Goal: Task Accomplishment & Management: Complete application form

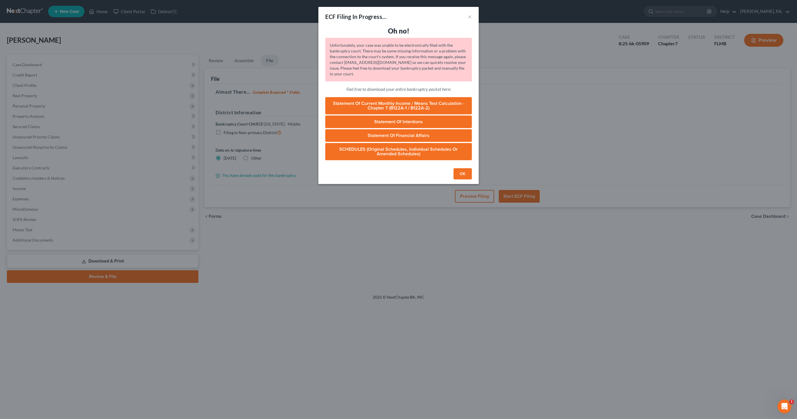
click at [464, 173] on button "OK" at bounding box center [463, 173] width 18 height 11
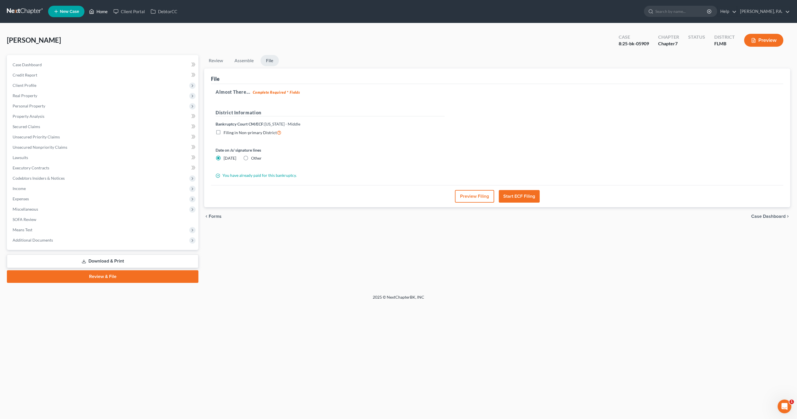
click at [100, 11] on link "Home" at bounding box center [98, 11] width 24 height 10
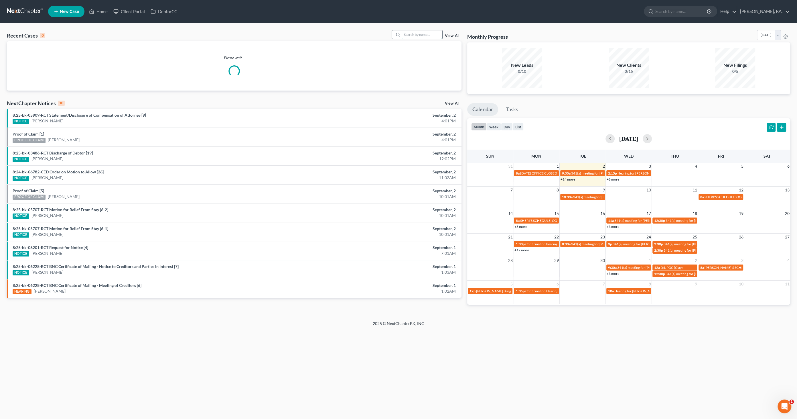
click at [419, 37] on input "search" at bounding box center [422, 34] width 40 height 8
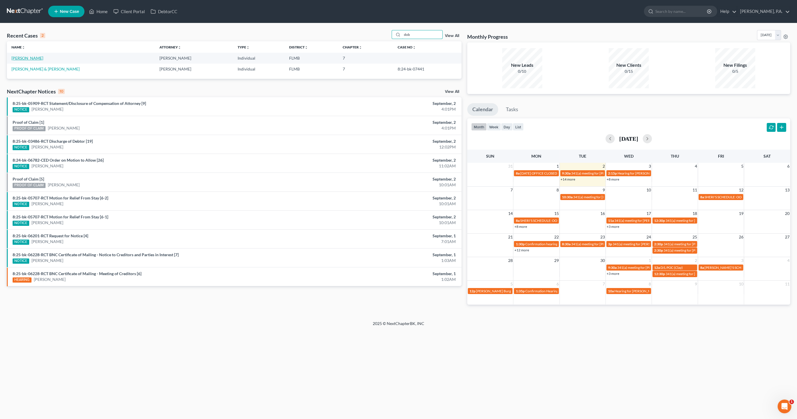
type input "dob"
click at [31, 59] on link "[PERSON_NAME]" at bounding box center [27, 58] width 32 height 5
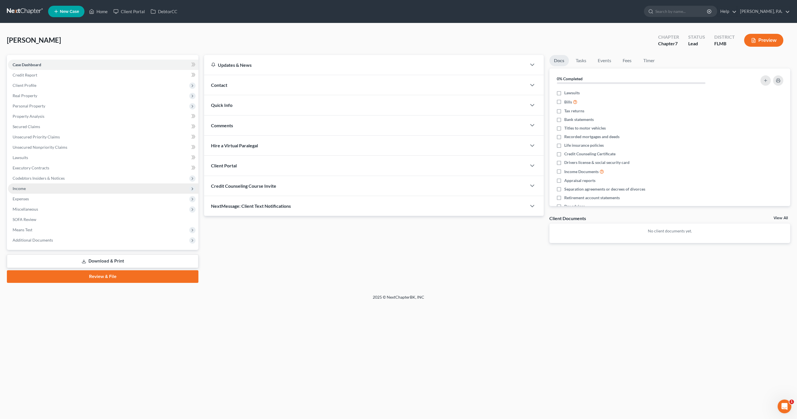
click at [31, 187] on span "Income" at bounding box center [103, 188] width 190 height 10
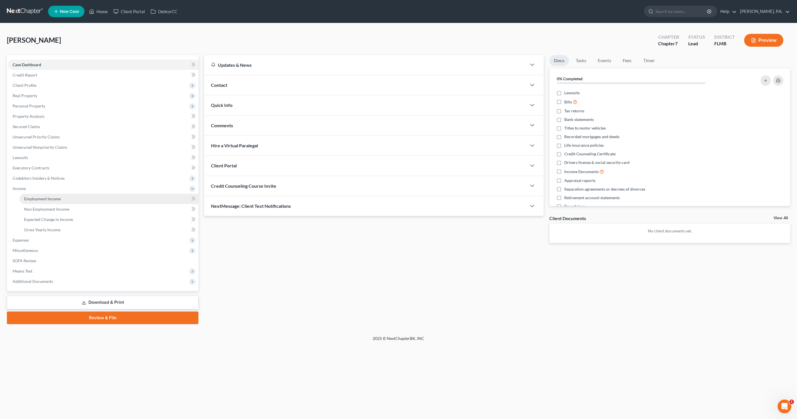
click at [46, 199] on span "Employment Income" at bounding box center [42, 198] width 37 height 5
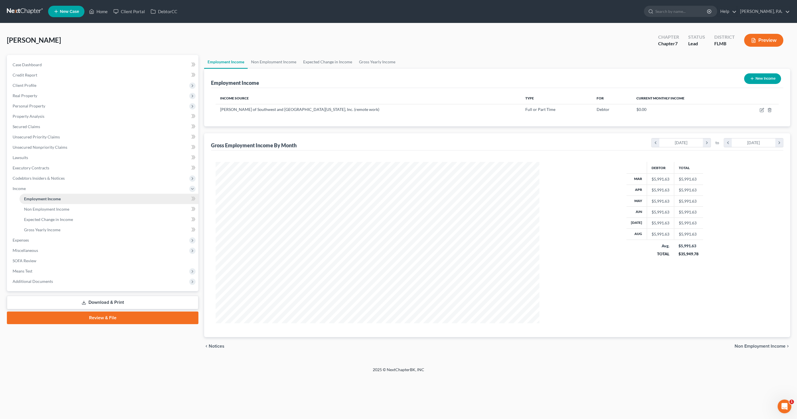
scroll to position [161, 335]
click at [763, 110] on icon "button" at bounding box center [762, 110] width 5 height 5
select select "0"
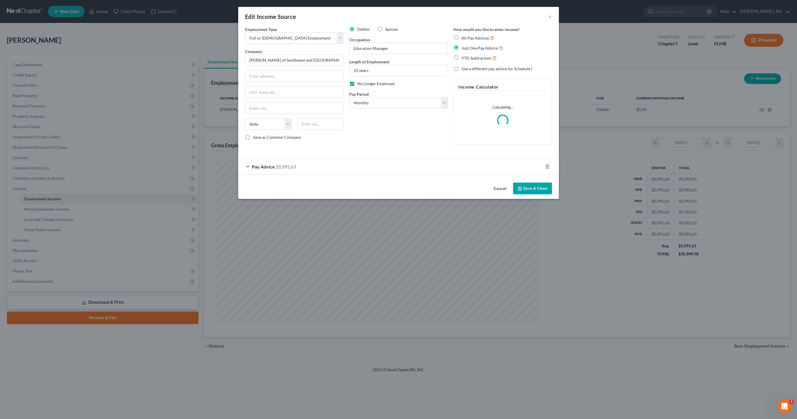
click at [291, 164] on span "$5,991.63" at bounding box center [286, 166] width 20 height 5
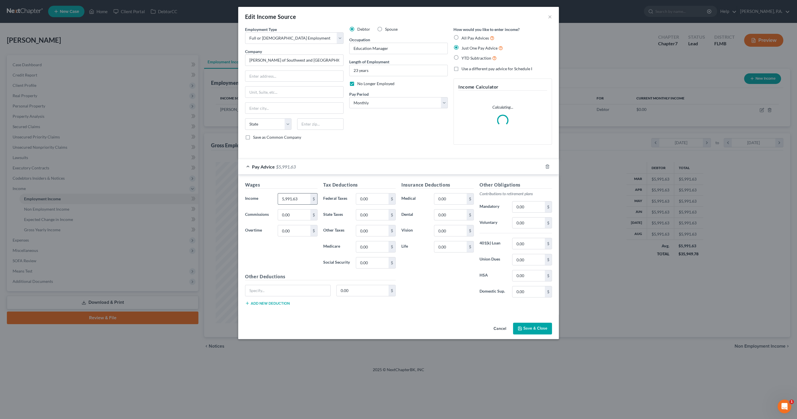
click at [297, 193] on input "5,991.63" at bounding box center [294, 198] width 32 height 11
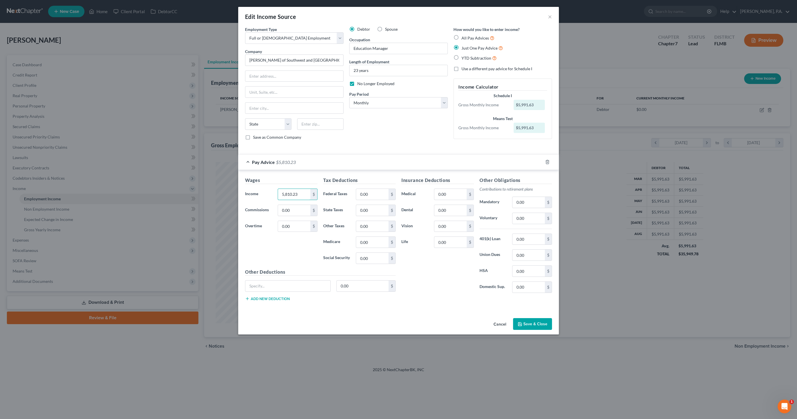
type input "5,810.23"
click at [531, 321] on button "Save & Close" at bounding box center [532, 324] width 39 height 12
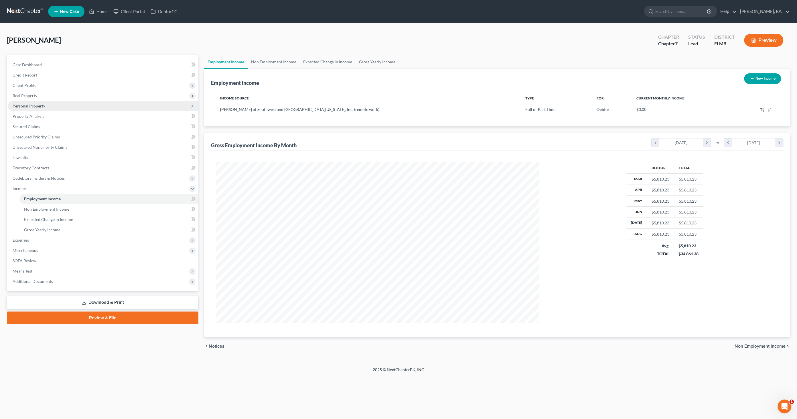
click at [36, 107] on span "Personal Property" at bounding box center [29, 105] width 33 height 5
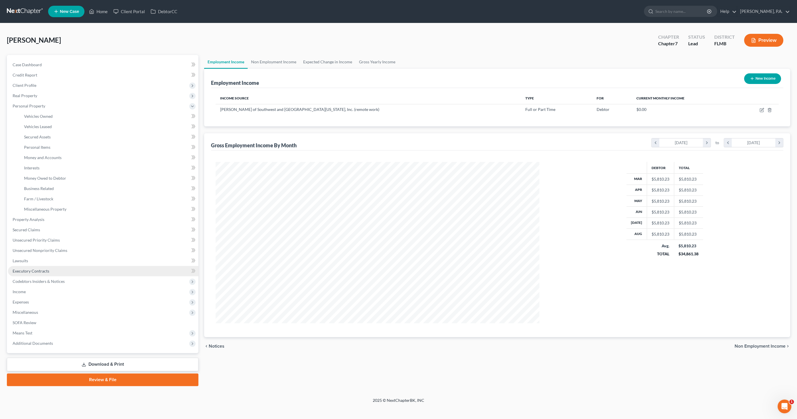
click at [26, 268] on span "Executory Contracts" at bounding box center [31, 270] width 37 height 5
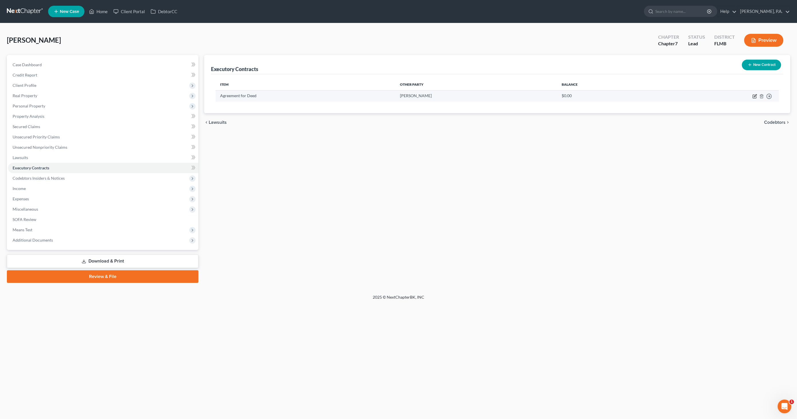
click at [753, 94] on icon "button" at bounding box center [754, 96] width 5 height 5
select select "0"
select select "3"
select select "2"
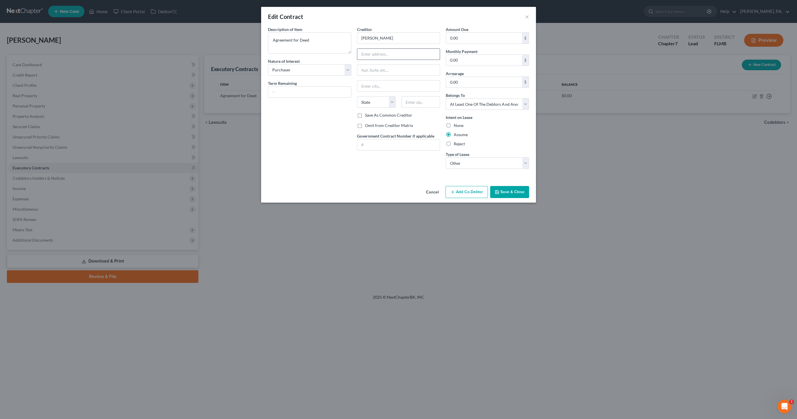
click at [410, 52] on input "text" at bounding box center [398, 54] width 83 height 11
type input "[STREET_ADDRESS]"
type input "Lakeland"
select select "9"
type input "33813"
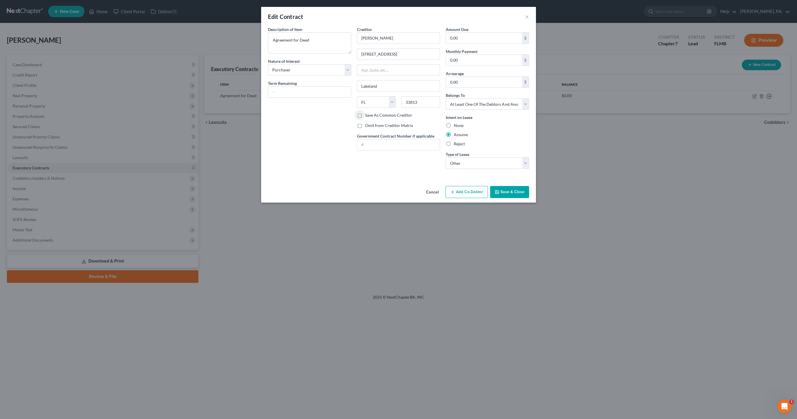
click at [498, 190] on icon "button" at bounding box center [497, 192] width 5 height 5
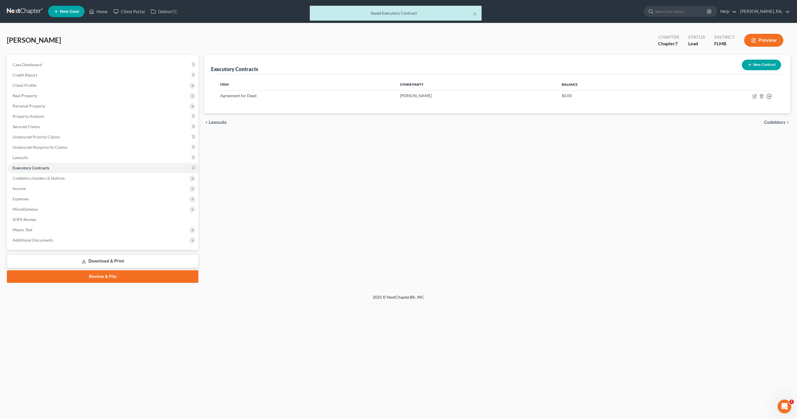
click at [138, 261] on link "Download & Print" at bounding box center [103, 260] width 192 height 13
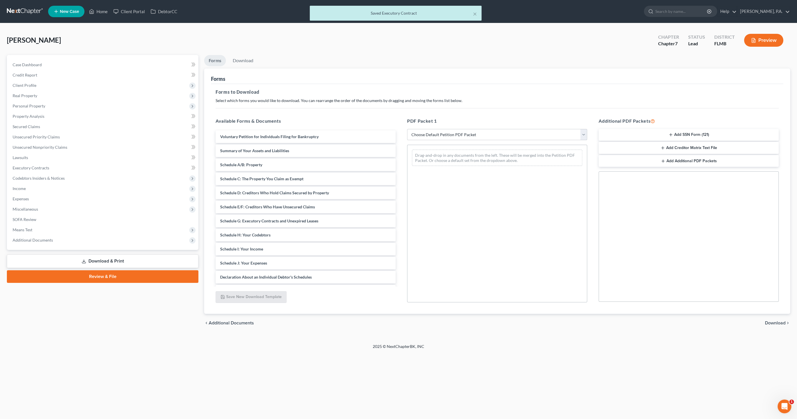
drag, startPoint x: 454, startPoint y: 134, endPoint x: 454, endPoint y: 138, distance: 4.6
click at [454, 133] on select "Choose Default Petition PDF Packet Complete Bankruptcy Petition (all forms and …" at bounding box center [497, 134] width 180 height 11
select select "0"
click at [407, 129] on select "Choose Default Petition PDF Packet Complete Bankruptcy Petition (all forms and …" at bounding box center [497, 134] width 180 height 11
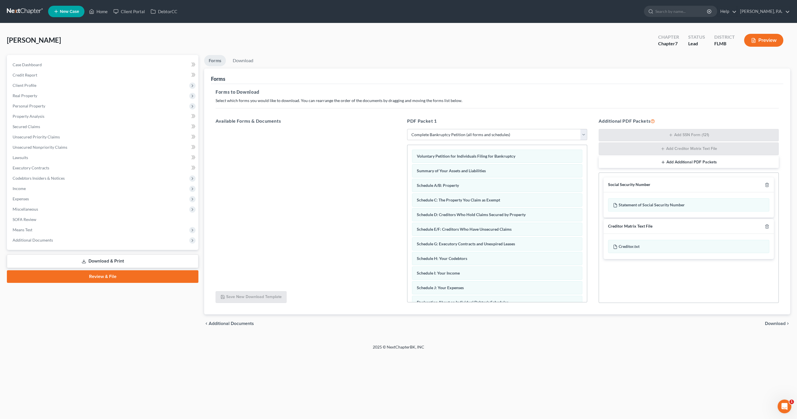
click at [778, 321] on span "Download" at bounding box center [775, 323] width 21 height 5
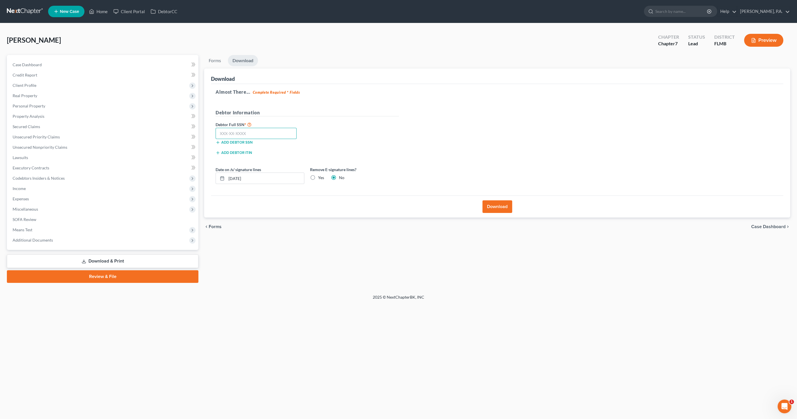
click at [275, 133] on input "text" at bounding box center [256, 133] width 81 height 11
type input "591-20-8117"
click at [319, 177] on label "Yes" at bounding box center [321, 178] width 6 height 6
click at [320, 177] on input "Yes" at bounding box center [322, 177] width 4 height 4
radio input "true"
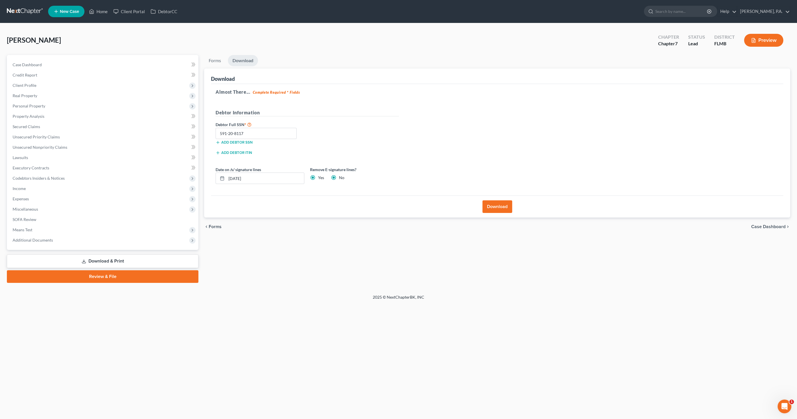
radio input "false"
click at [503, 204] on button "Download" at bounding box center [497, 206] width 30 height 13
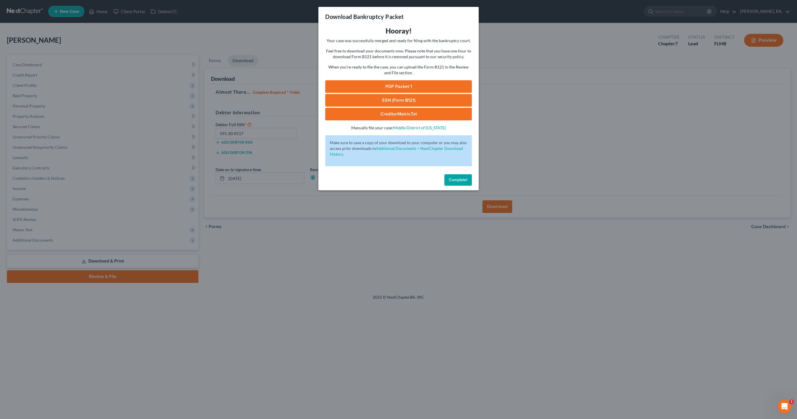
click at [412, 88] on link "PDF Packet 1" at bounding box center [398, 86] width 147 height 13
click at [389, 102] on link "SSN (Form B121)" at bounding box center [398, 100] width 147 height 13
click at [458, 175] on button "Complete!" at bounding box center [457, 179] width 27 height 11
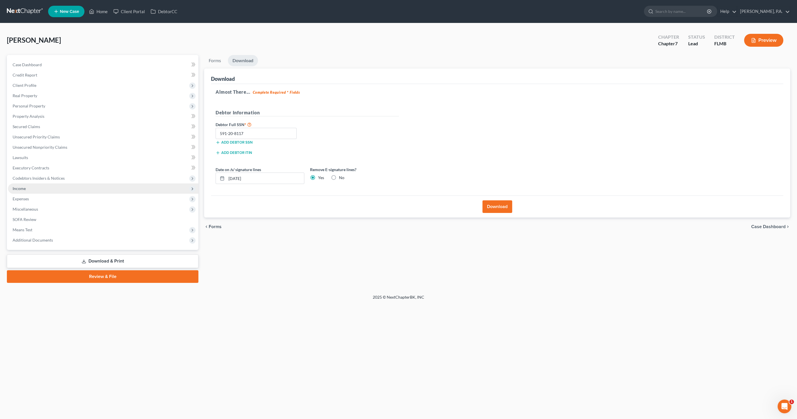
click at [15, 190] on span "Income" at bounding box center [19, 188] width 13 height 5
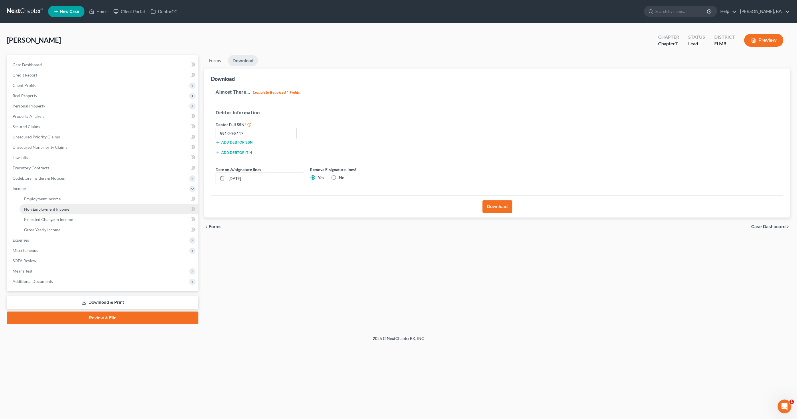
click at [37, 210] on span "Non Employment Income" at bounding box center [46, 208] width 45 height 5
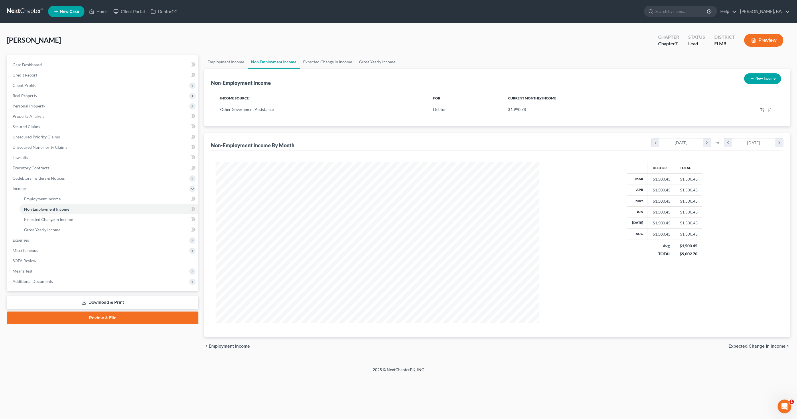
scroll to position [161, 335]
click at [760, 109] on icon "button" at bounding box center [762, 110] width 5 height 5
select select "5"
select select "0"
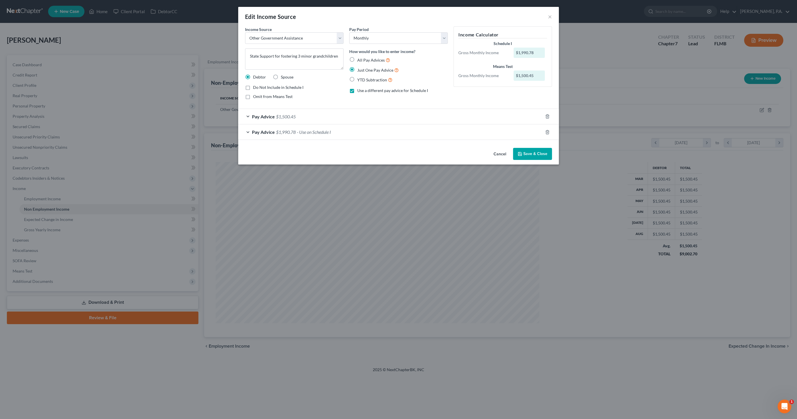
click at [303, 117] on div "Pay Advice $1,500.45" at bounding box center [390, 116] width 305 height 15
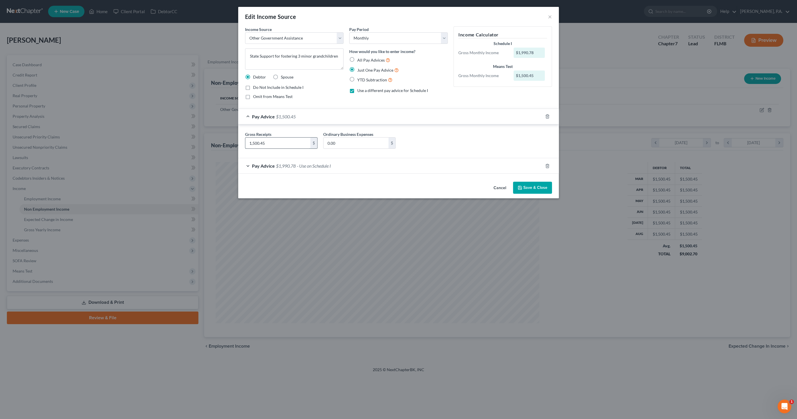
click at [299, 145] on input "1,500.45" at bounding box center [277, 142] width 65 height 11
type input "1,798.91"
click at [539, 188] on button "Save & Close" at bounding box center [532, 188] width 39 height 12
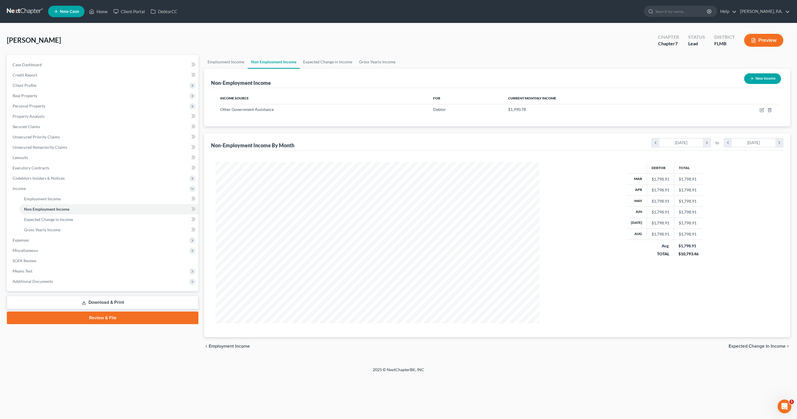
click at [155, 306] on link "Download & Print" at bounding box center [103, 301] width 192 height 13
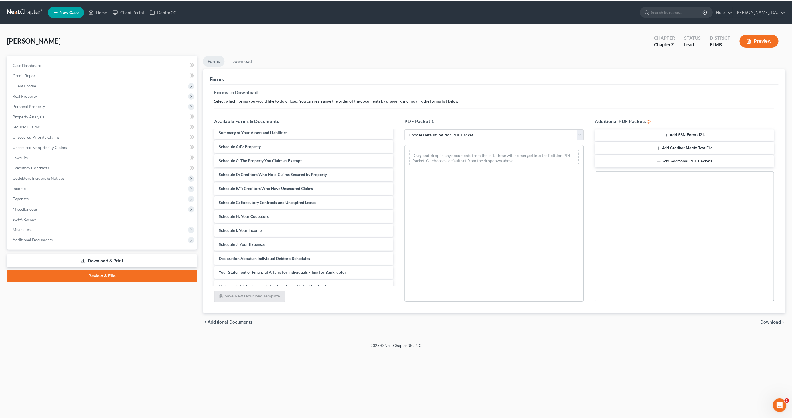
scroll to position [64, 0]
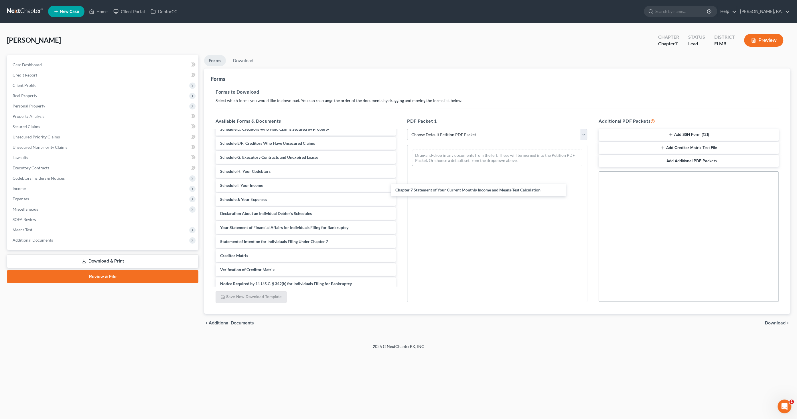
drag, startPoint x: 255, startPoint y: 258, endPoint x: 430, endPoint y: 193, distance: 185.9
click at [400, 193] on div "Chapter 7 Statement of Your Current Monthly Income and Means-Test Calculation V…" at bounding box center [305, 185] width 189 height 237
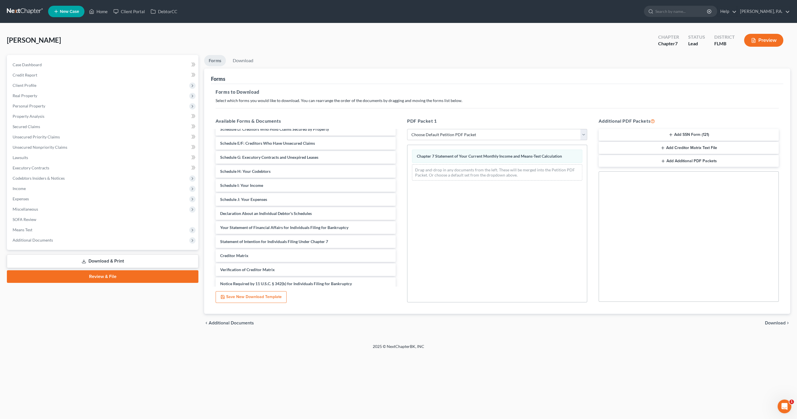
click at [784, 320] on span "Download" at bounding box center [775, 322] width 21 height 5
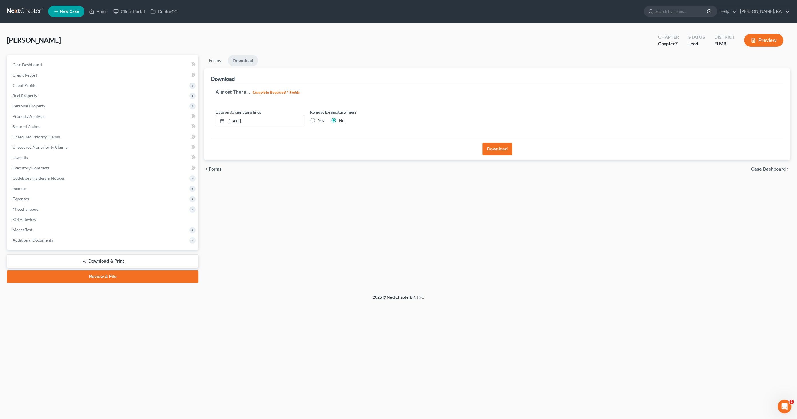
click at [319, 121] on label "Yes" at bounding box center [321, 120] width 6 height 6
click at [320, 121] on input "Yes" at bounding box center [322, 119] width 4 height 4
radio input "true"
radio input "false"
click at [494, 150] on button "Download" at bounding box center [497, 149] width 30 height 13
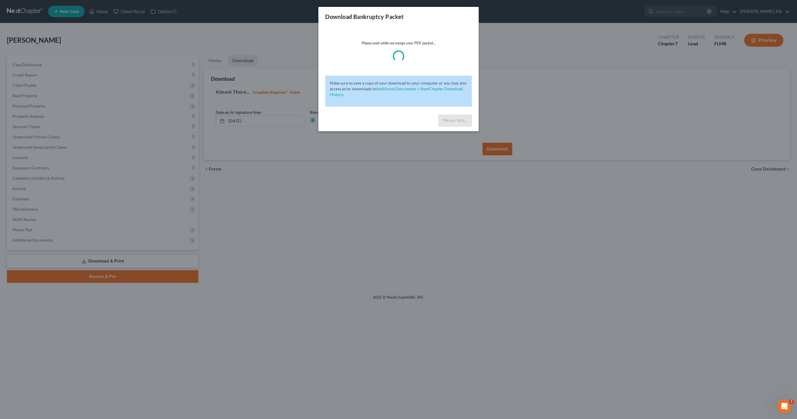
click at [499, 145] on body "Home New Case Client Portal DebtorCC [PERSON_NAME], P.A. [EMAIL_ADDRESS][DOMAIN…" at bounding box center [398, 209] width 797 height 419
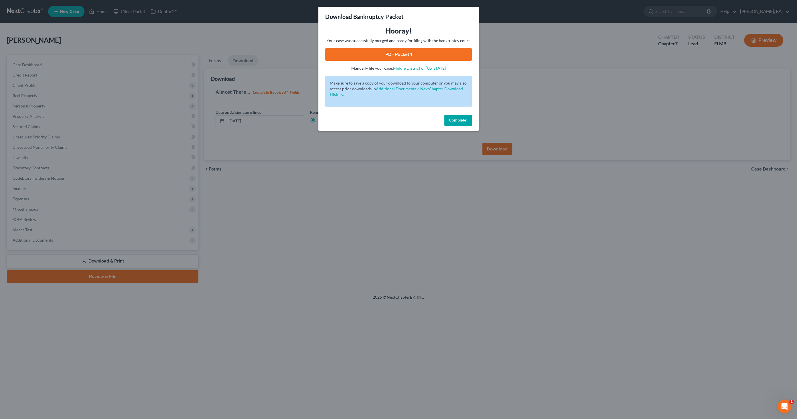
click at [411, 55] on link "PDF Packet 1" at bounding box center [398, 54] width 147 height 13
click at [458, 119] on span "Complete!" at bounding box center [458, 120] width 18 height 5
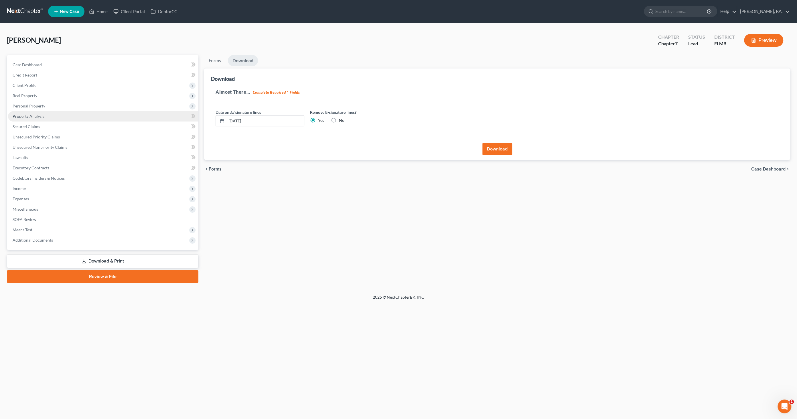
click at [37, 116] on span "Property Analysis" at bounding box center [29, 116] width 32 height 5
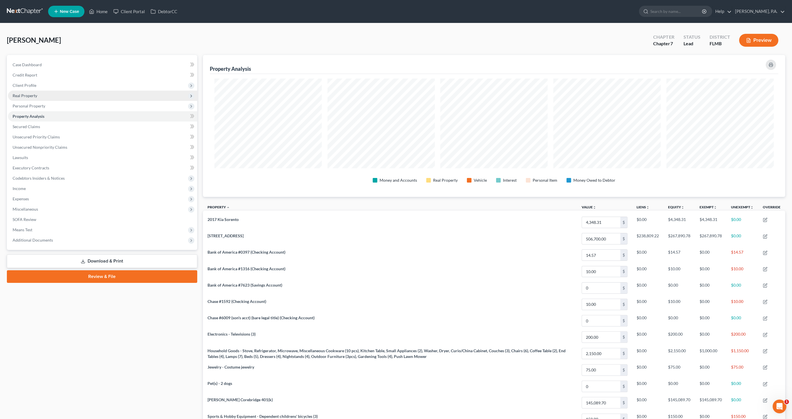
click at [38, 95] on span "Real Property" at bounding box center [102, 95] width 189 height 10
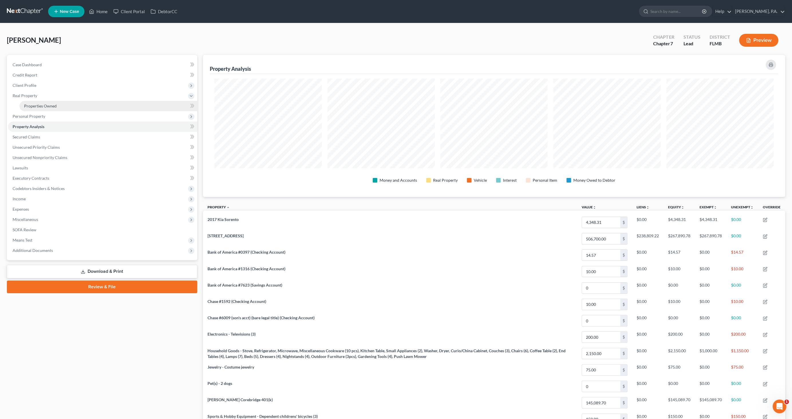
click at [45, 105] on span "Properties Owned" at bounding box center [40, 105] width 33 height 5
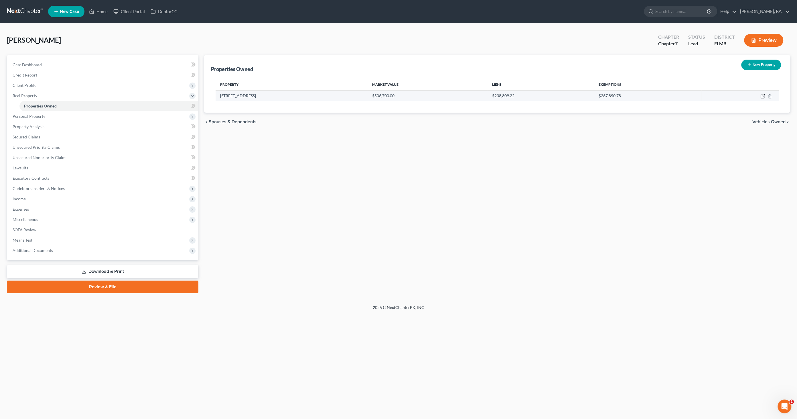
click at [761, 96] on icon "button" at bounding box center [762, 96] width 5 height 5
select select "9"
select select "52"
select select "0"
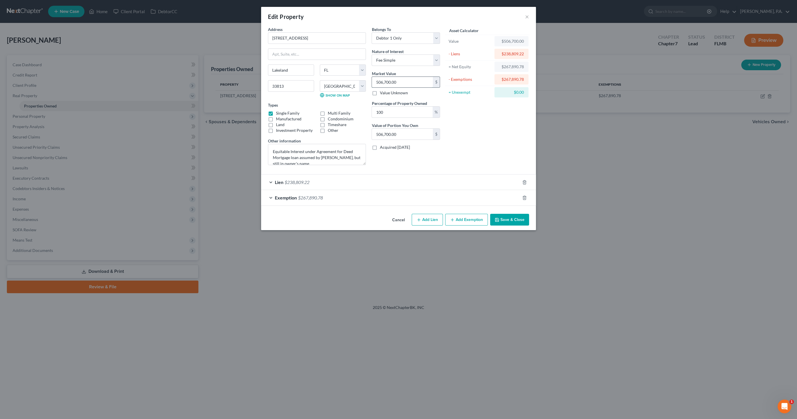
click at [410, 81] on input "506,700.00" at bounding box center [402, 82] width 61 height 11
type input "4"
type input "4.00"
type input "40"
type input "40.00"
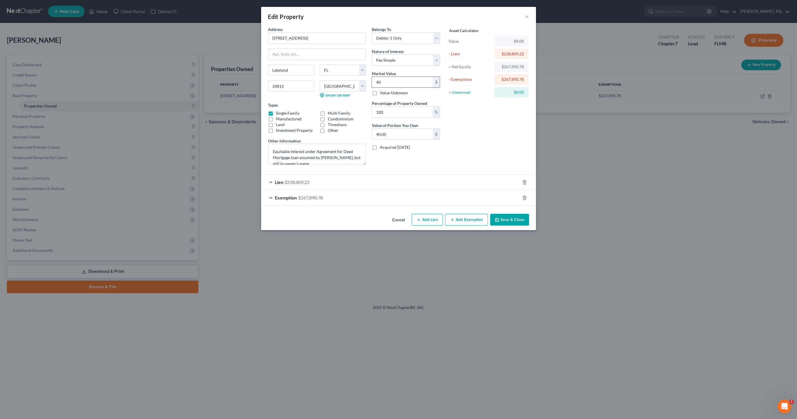
type input "400"
type input "400.00"
type input "4000"
type input "4,000.00"
type input "4,0000"
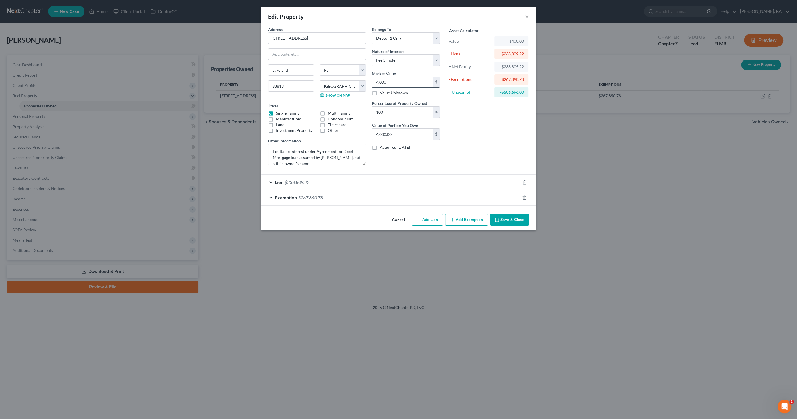
type input "40,000.00"
type input "40,0000"
type input "400,000.00"
type input "400,000"
click at [308, 196] on span "$267,890.78" at bounding box center [310, 197] width 25 height 5
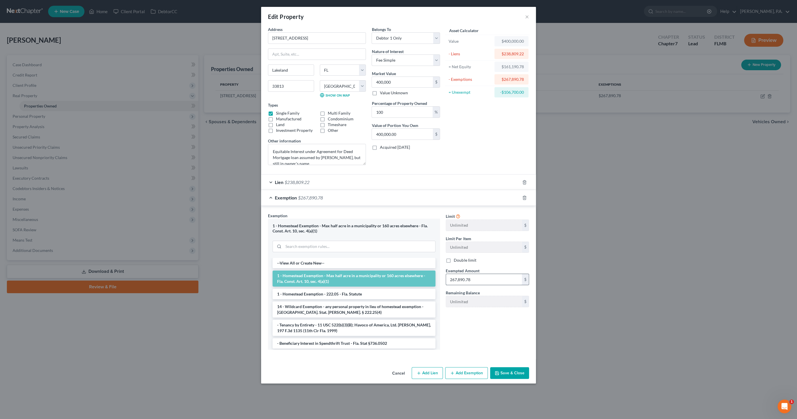
click at [482, 275] on input "267,890.78" at bounding box center [484, 279] width 76 height 11
click at [377, 275] on li "1 - Homestead Exemption - Max half acre in a municipality or 160 acres elsewher…" at bounding box center [354, 278] width 163 height 16
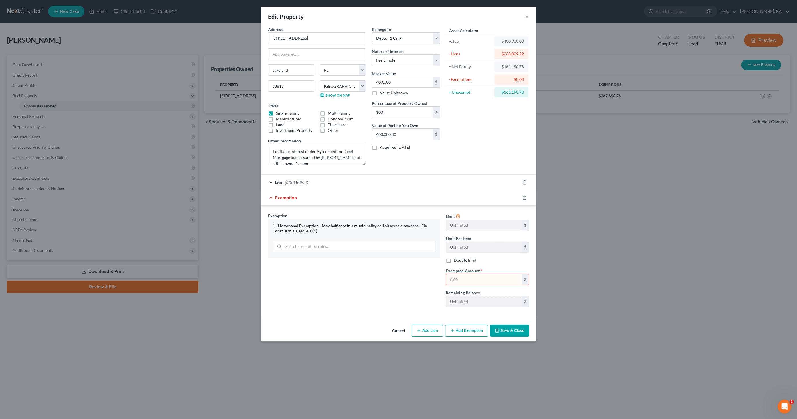
click at [473, 90] on div "= Unexempt" at bounding box center [470, 92] width 43 height 6
drag, startPoint x: 500, startPoint y: 91, endPoint x: 534, endPoint y: 88, distance: 33.3
click at [534, 88] on div "Address * 6542 [GEOGRAPHIC_DATA] [GEOGRAPHIC_DATA] [US_STATE][GEOGRAPHIC_DATA] …" at bounding box center [398, 174] width 275 height 296
drag, startPoint x: 530, startPoint y: 89, endPoint x: 511, endPoint y: 92, distance: 19.4
copy div "$161,190.78"
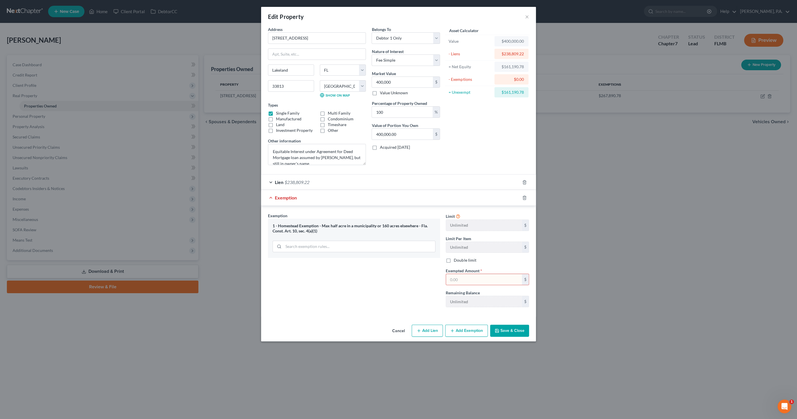
click at [484, 277] on input "text" at bounding box center [484, 279] width 76 height 11
paste input "$161,190.78"
type input "$161,190.78"
click at [411, 62] on select "Select Fee Simple Joint Tenant Life Estate Equitable Interest Future Interest T…" at bounding box center [406, 59] width 68 height 11
select select "3"
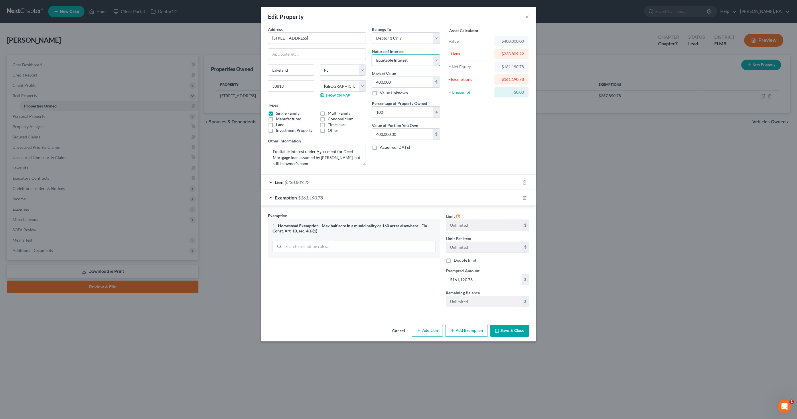
click at [372, 54] on select "Select Fee Simple Joint Tenant Life Estate Equitable Interest Future Interest T…" at bounding box center [406, 59] width 68 height 11
click at [504, 327] on button "Save & Close" at bounding box center [509, 330] width 39 height 12
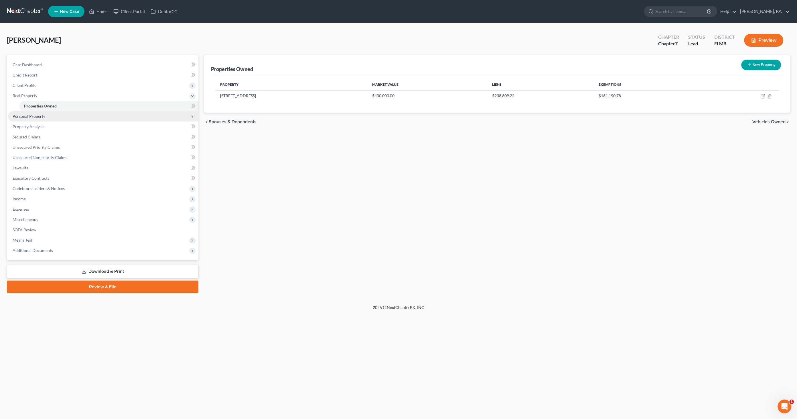
click at [35, 116] on span "Personal Property" at bounding box center [29, 116] width 33 height 5
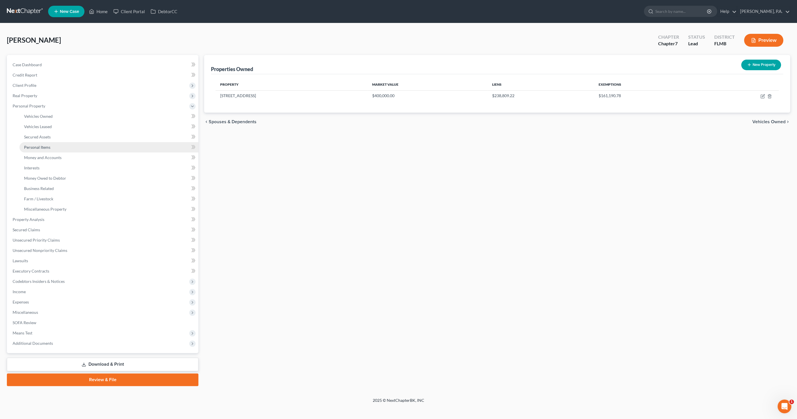
click at [46, 145] on span "Personal Items" at bounding box center [37, 147] width 26 height 5
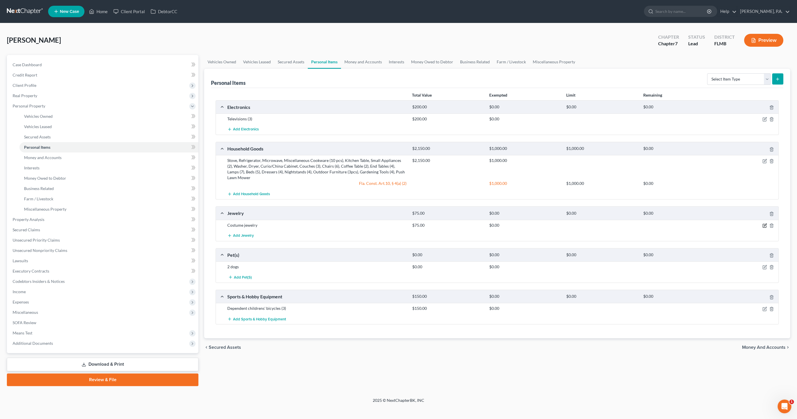
click at [764, 223] on icon "button" at bounding box center [764, 225] width 5 height 5
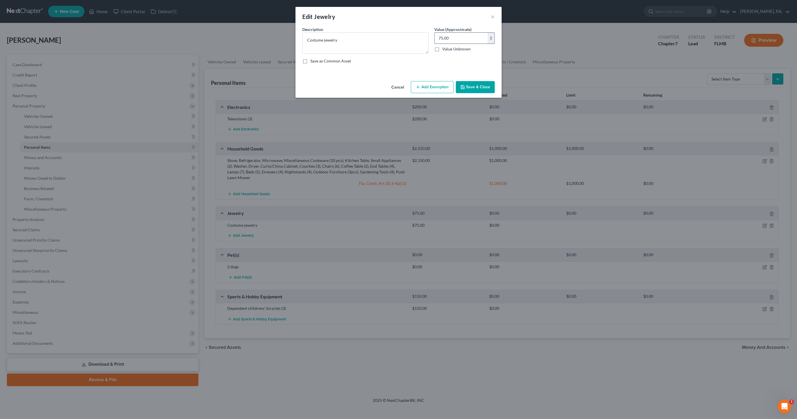
click at [466, 39] on input "75.00" at bounding box center [461, 38] width 53 height 11
type input "20.00"
click at [482, 92] on button "Save & Close" at bounding box center [475, 87] width 39 height 12
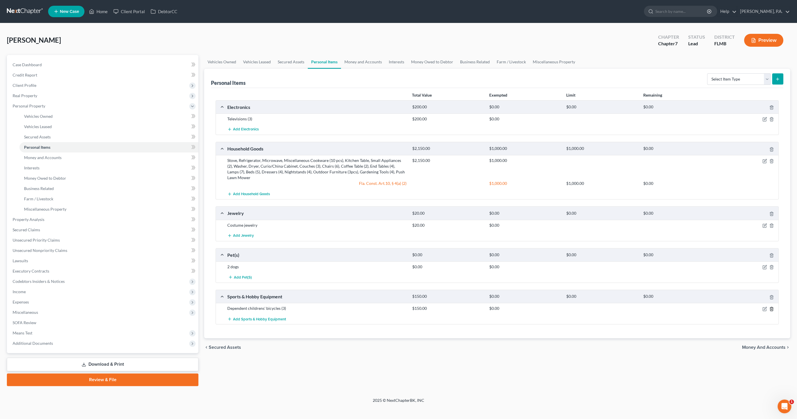
click at [771, 307] on icon "button" at bounding box center [771, 308] width 5 height 5
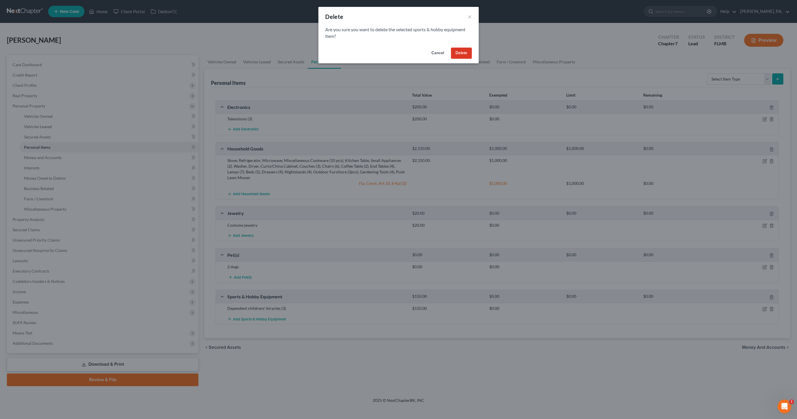
click at [460, 55] on button "Delete" at bounding box center [461, 53] width 21 height 11
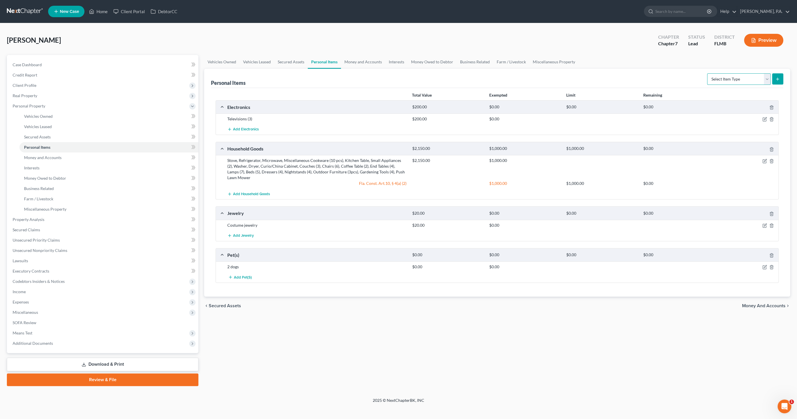
click at [728, 74] on select "Select Item Type Clothing Collectibles Of Value Electronics Firearms Household …" at bounding box center [739, 78] width 64 height 11
select select "clothing"
click at [708, 73] on select "Select Item Type Clothing Collectibles Of Value Electronics Firearms Household …" at bounding box center [739, 78] width 64 height 11
click at [780, 75] on button "submit" at bounding box center [777, 78] width 11 height 11
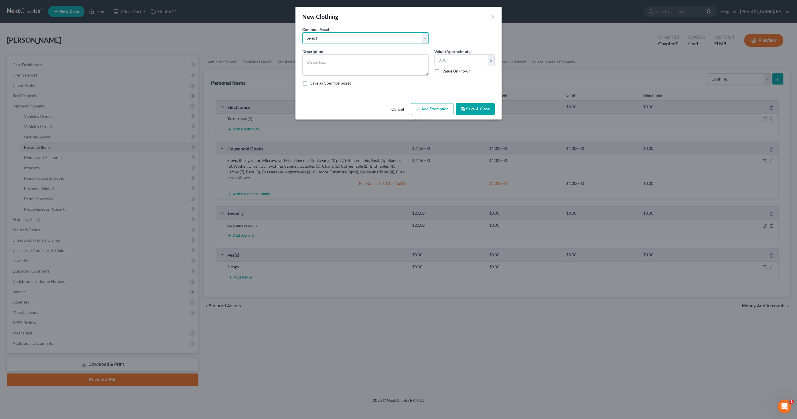
click at [332, 37] on select "Select Normal Misc. Wearing Apparel" at bounding box center [365, 37] width 126 height 11
select select "0"
click at [302, 32] on select "Select Normal Misc. Wearing Apparel" at bounding box center [365, 37] width 126 height 11
type textarea "Normal Misc. Wearing Apparel"
type input "50.00"
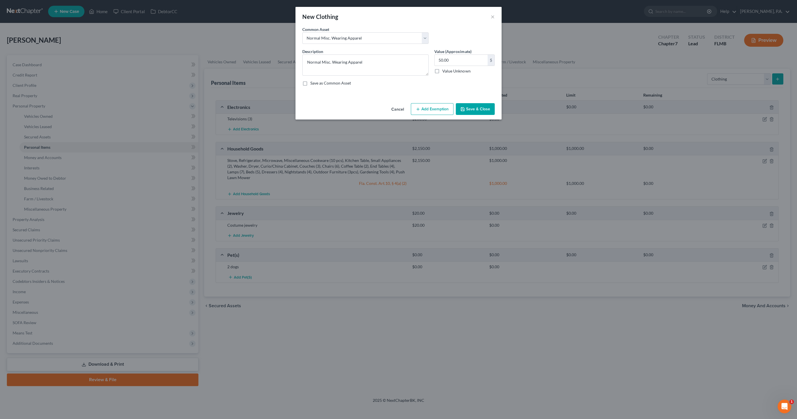
click at [473, 106] on button "Save & Close" at bounding box center [475, 109] width 39 height 12
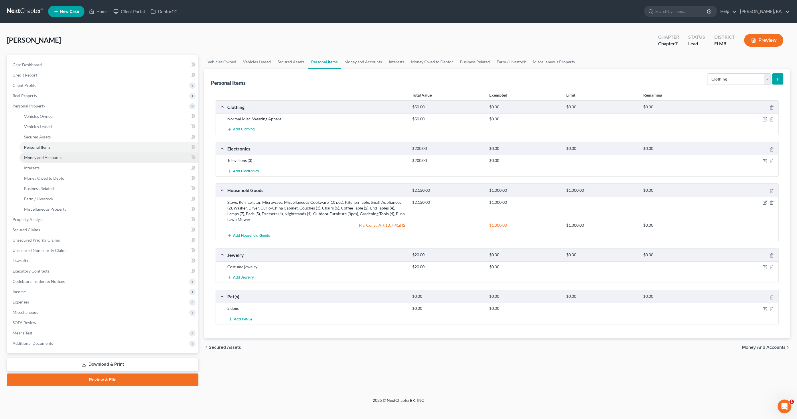
click at [50, 157] on span "Money and Accounts" at bounding box center [43, 157] width 38 height 5
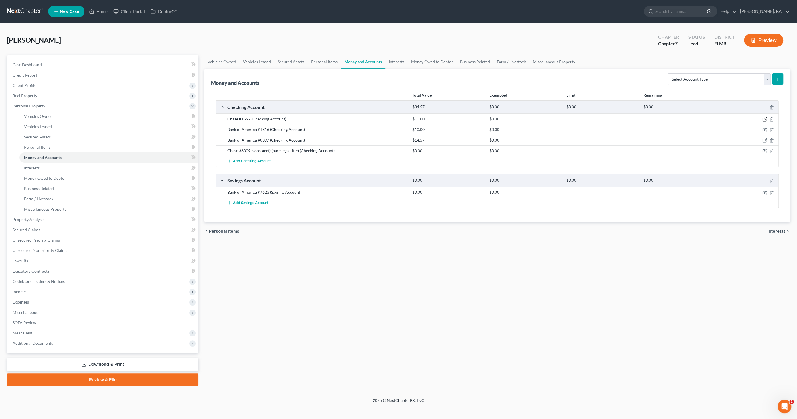
click at [764, 120] on icon "button" at bounding box center [764, 119] width 5 height 5
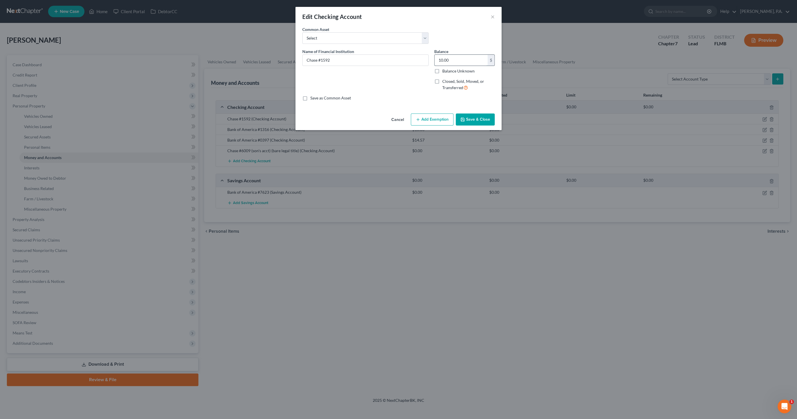
click at [458, 60] on input "10.00" at bounding box center [461, 60] width 53 height 11
type input "7.84"
click at [472, 123] on button "Save & Close" at bounding box center [475, 119] width 39 height 12
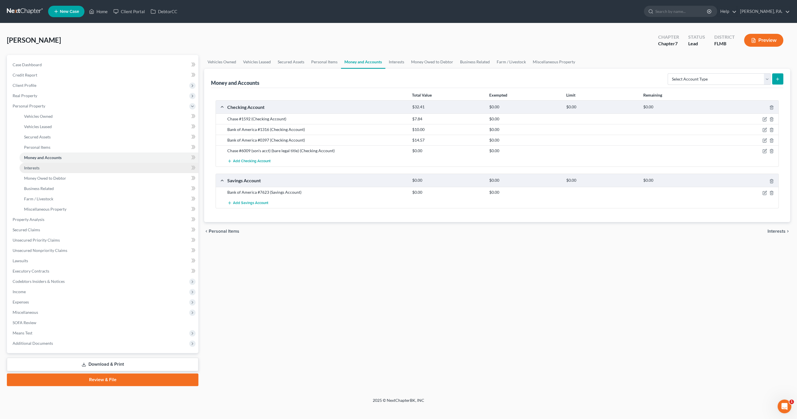
click at [40, 167] on link "Interests" at bounding box center [108, 168] width 179 height 10
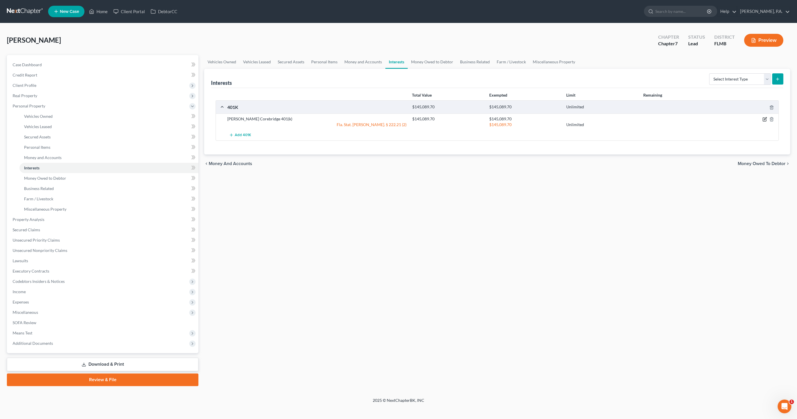
click at [764, 118] on icon "button" at bounding box center [764, 119] width 5 height 5
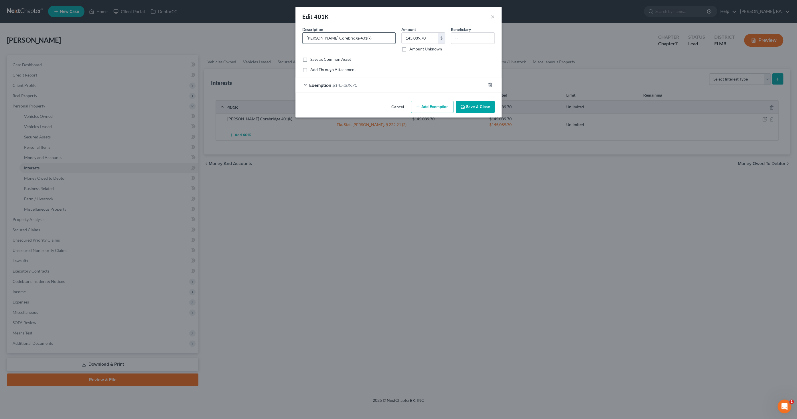
click at [391, 39] on input "[PERSON_NAME] Corebridge 401(k)" at bounding box center [349, 38] width 93 height 11
type input "[PERSON_NAME] Corebridge 401(k) and 403(b)"
click at [483, 107] on button "Save & Close" at bounding box center [475, 107] width 39 height 12
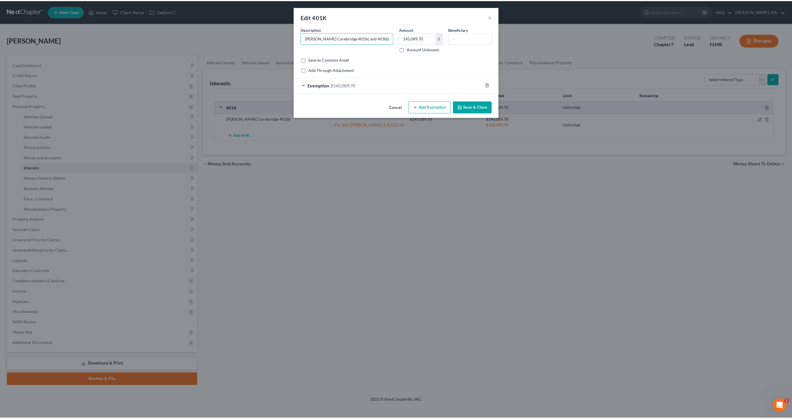
scroll to position [0, 0]
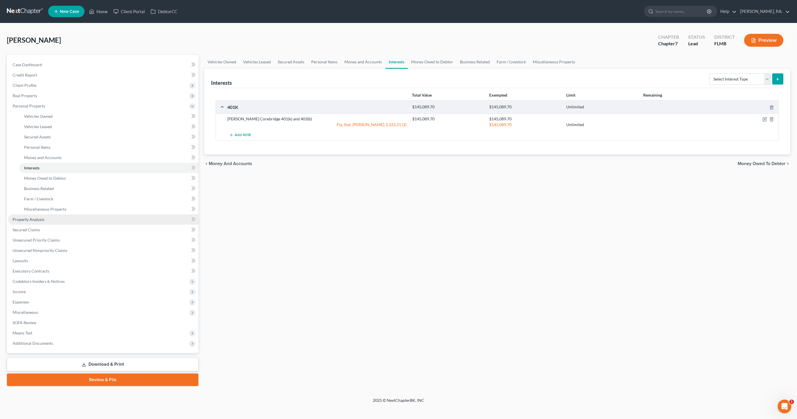
click at [31, 218] on span "Property Analysis" at bounding box center [29, 219] width 32 height 5
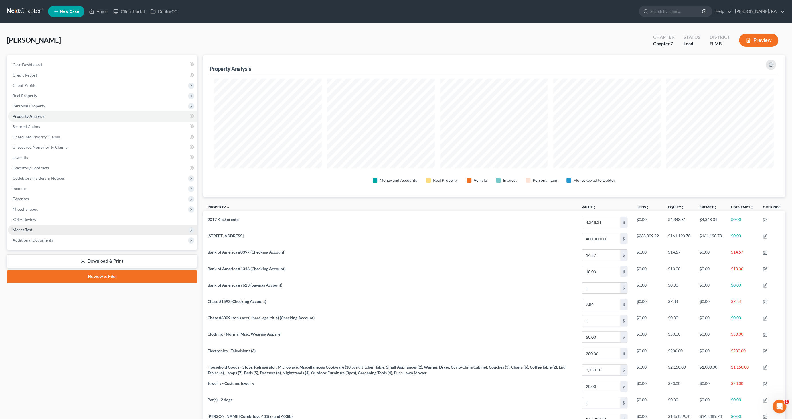
scroll to position [141, 582]
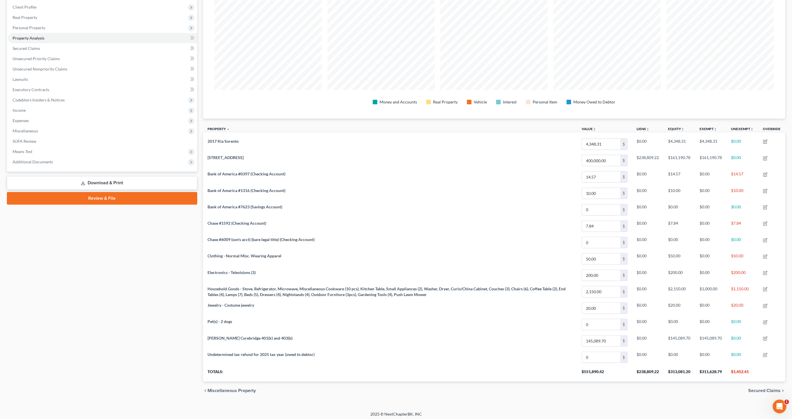
click at [90, 182] on link "Download & Print" at bounding box center [102, 182] width 190 height 13
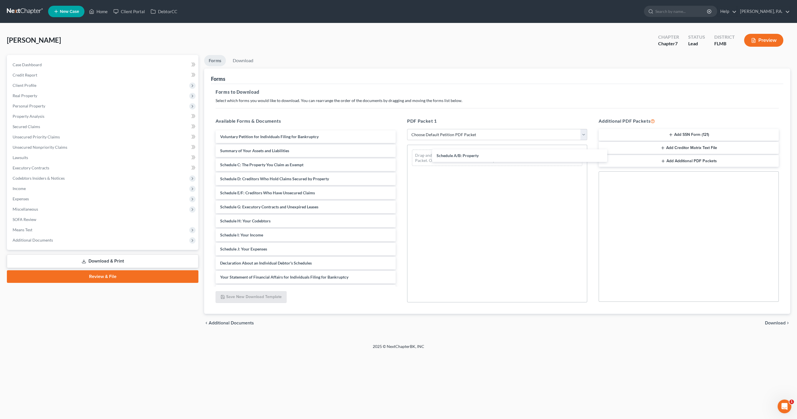
drag, startPoint x: 253, startPoint y: 163, endPoint x: 535, endPoint y: 172, distance: 282.2
click at [400, 154] on div "Schedule A/B: Property Voluntary Petition for Individuals Filing for Bankruptcy…" at bounding box center [305, 248] width 189 height 237
click at [774, 321] on span "Download" at bounding box center [775, 322] width 21 height 5
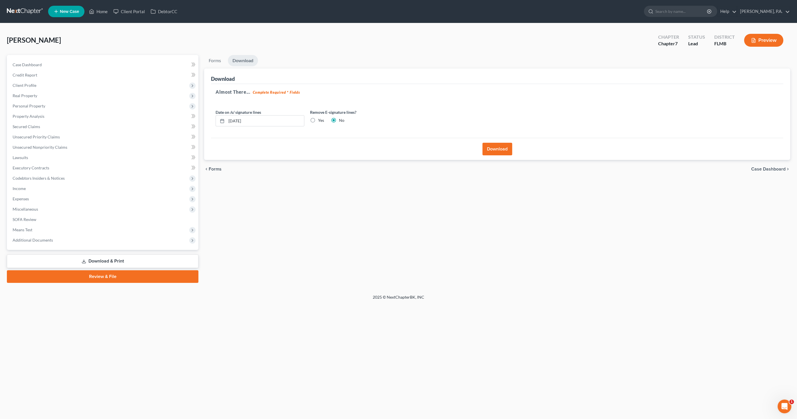
click at [496, 138] on div "Download" at bounding box center [497, 149] width 572 height 22
click at [498, 147] on button "Download" at bounding box center [497, 149] width 30 height 13
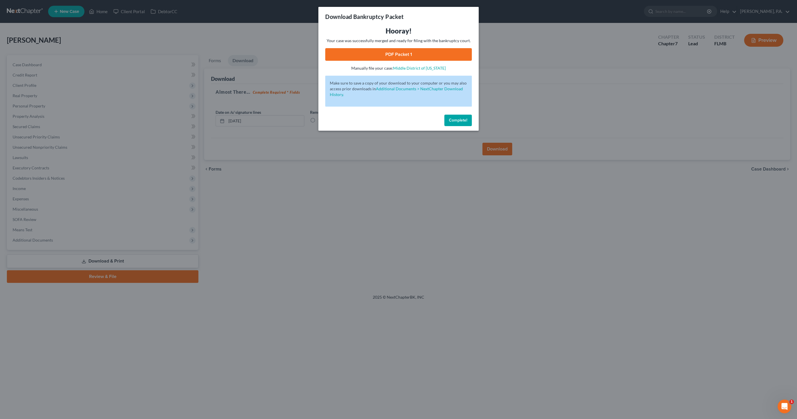
click at [381, 50] on link "PDF Packet 1" at bounding box center [398, 54] width 147 height 13
